Goal: Task Accomplishment & Management: Use online tool/utility

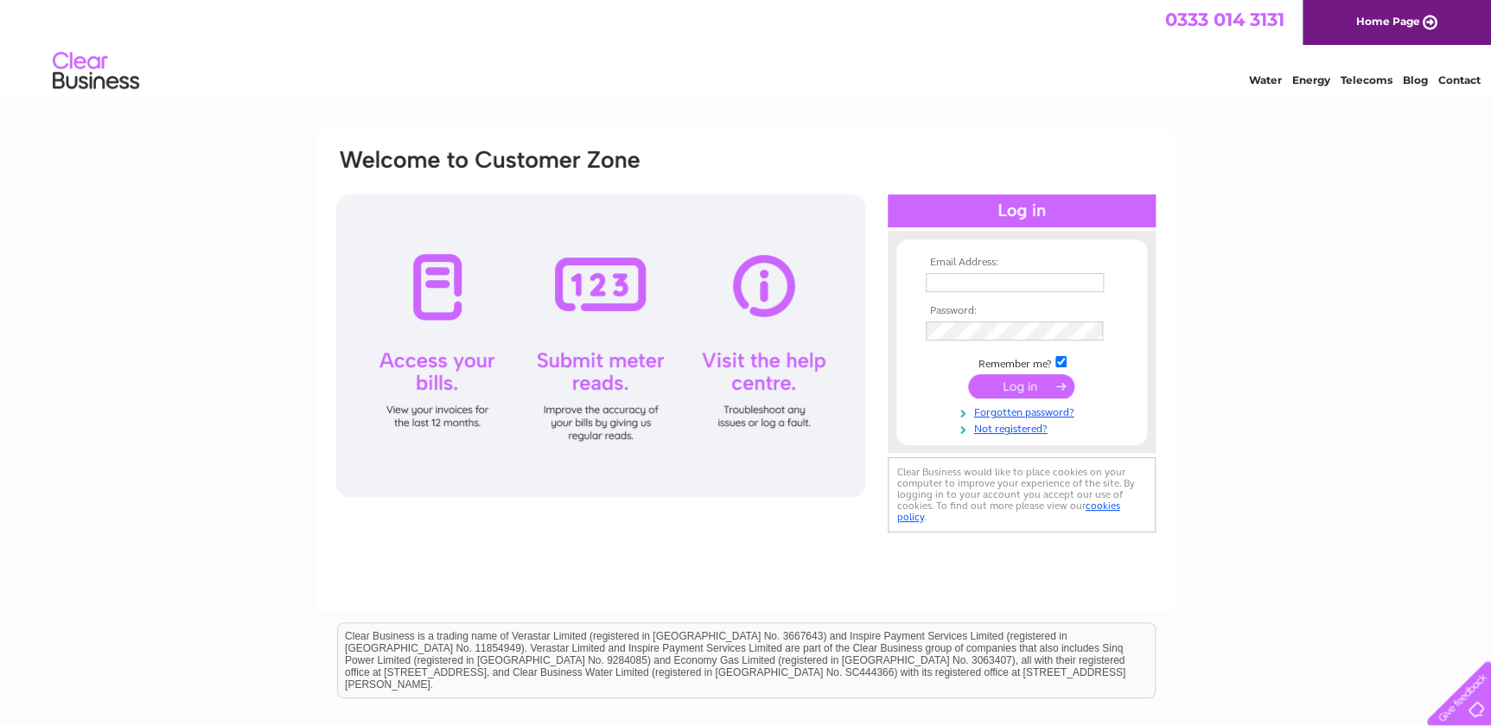
type input "tony@waterworksaquatics.co.uk"
click at [1006, 380] on input "submit" at bounding box center [1021, 386] width 106 height 24
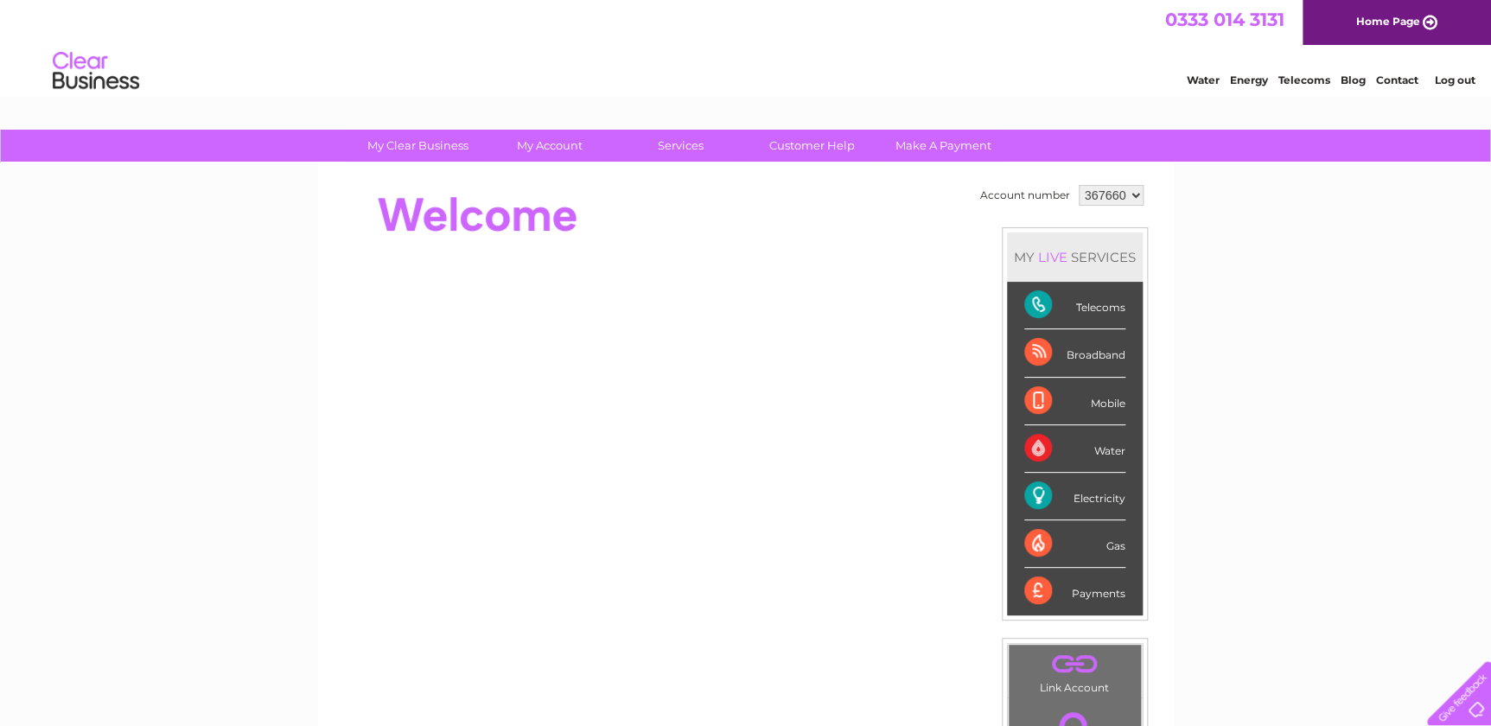
click at [1030, 494] on div "Electricity" at bounding box center [1074, 497] width 101 height 48
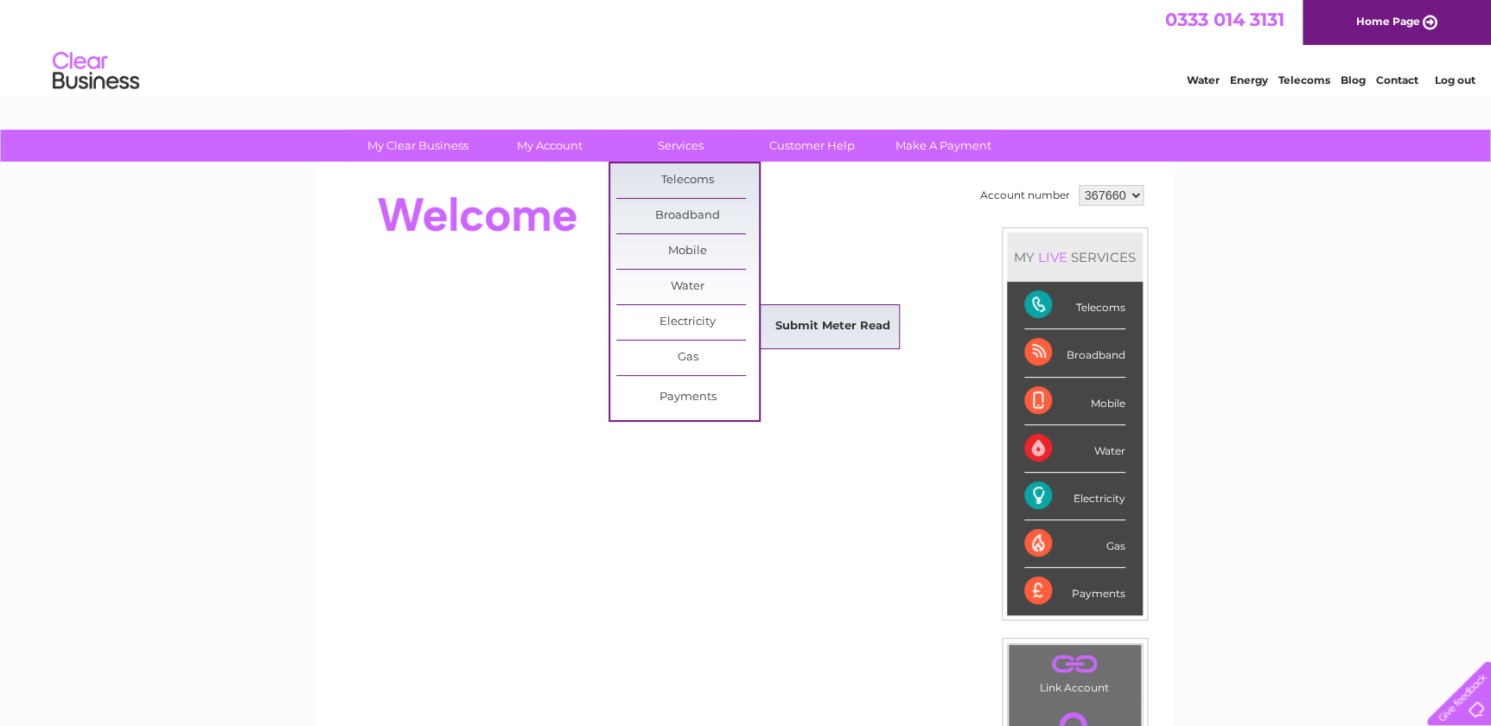
click at [795, 328] on link "Submit Meter Read" at bounding box center [833, 326] width 143 height 35
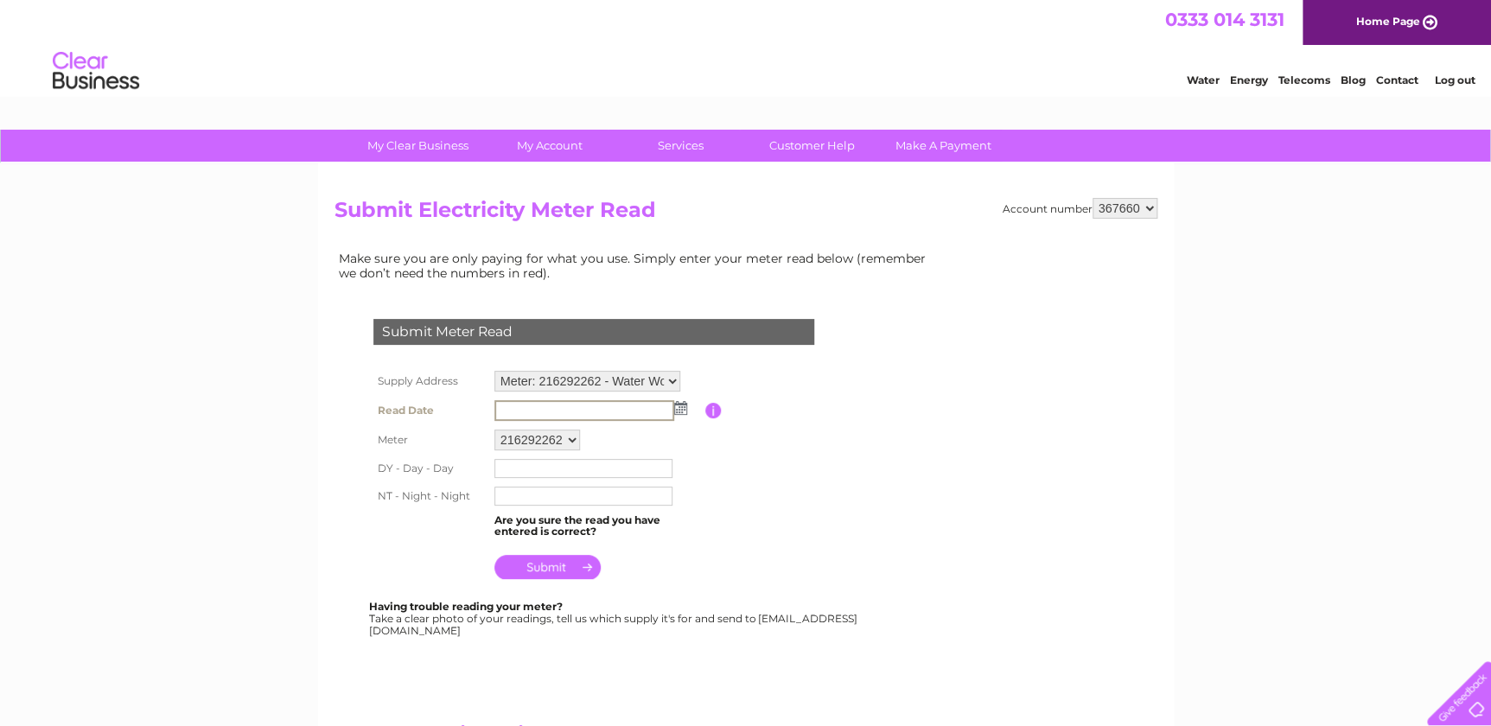
click at [657, 410] on input "text" at bounding box center [584, 410] width 180 height 21
click at [681, 414] on td at bounding box center [597, 410] width 215 height 29
click at [675, 406] on img at bounding box center [678, 407] width 13 height 14
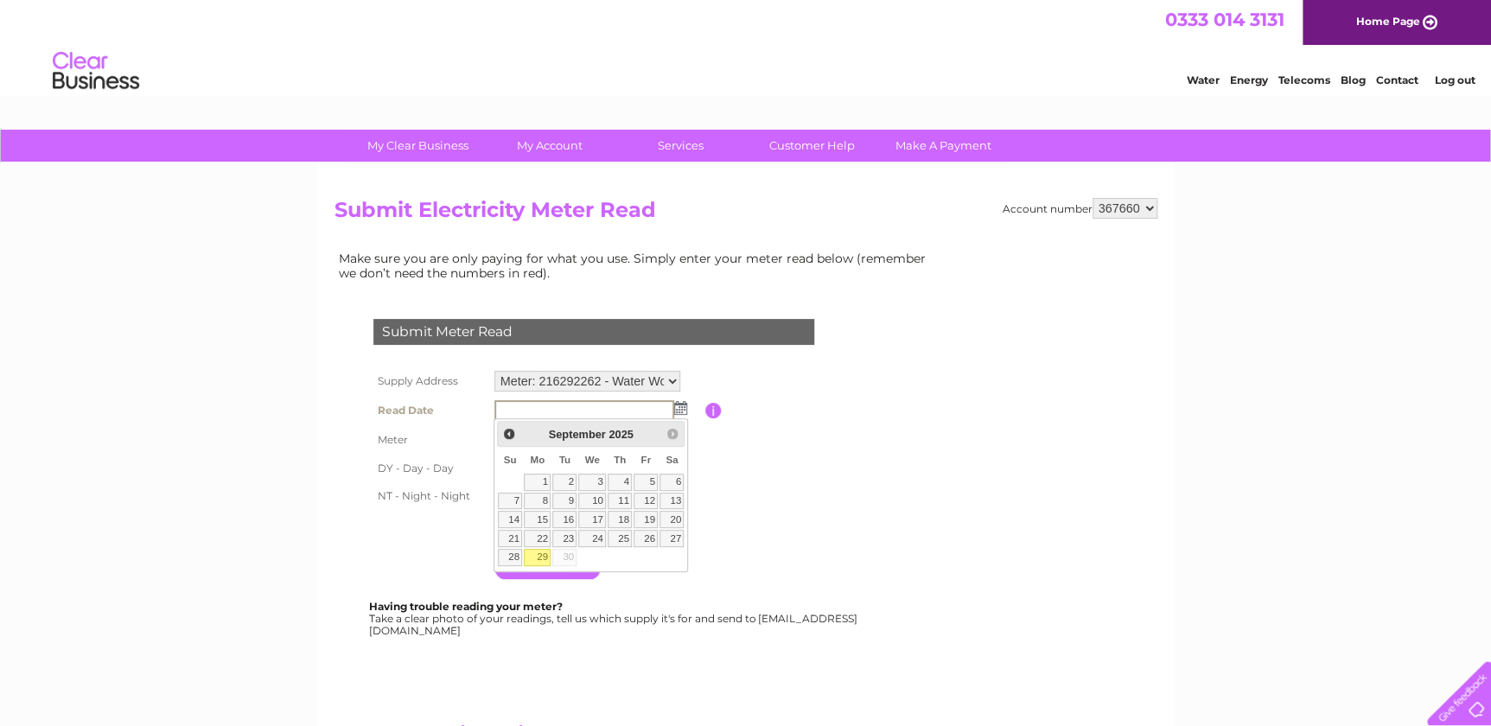
click at [542, 553] on link "29" at bounding box center [537, 557] width 27 height 17
type input "2025/09/29"
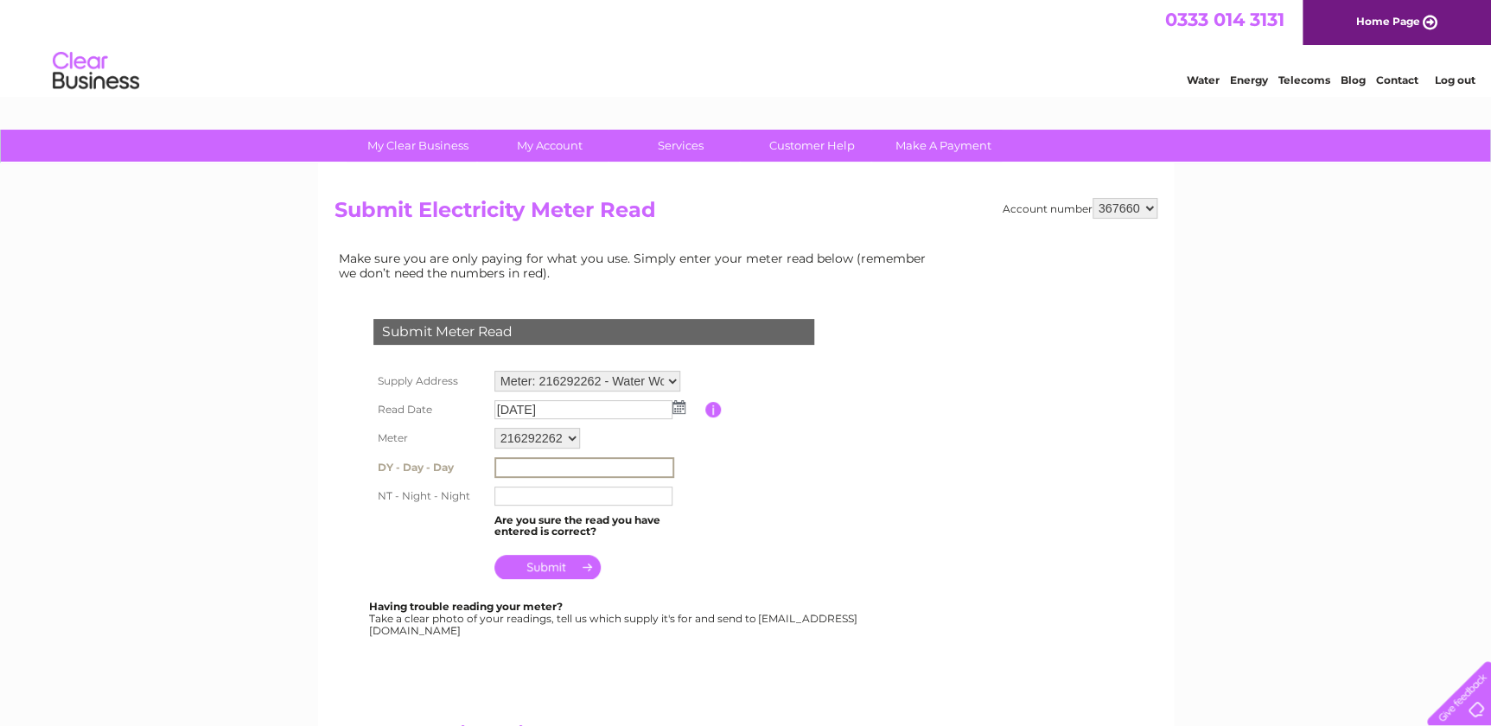
click at [579, 463] on input "text" at bounding box center [584, 467] width 180 height 21
type input "289232"
click at [596, 497] on input "text" at bounding box center [583, 496] width 178 height 19
type input "10037"
click at [548, 570] on input "submit" at bounding box center [547, 565] width 106 height 24
